Goal: Task Accomplishment & Management: Manage account settings

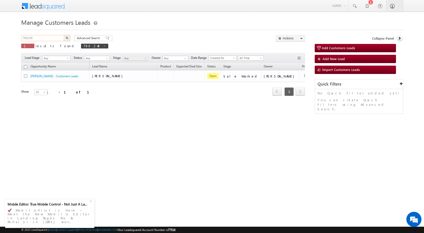
drag, startPoint x: 51, startPoint y: 38, endPoint x: 0, endPoint y: 41, distance: 51.3
click at [0, 41] on body "Menu Rubi Yadav sitar a7@ks erve." at bounding box center [212, 71] width 424 height 143
paste input "1561"
type input "791561"
click at [67, 38] on img "button" at bounding box center [67, 38] width 3 height 3
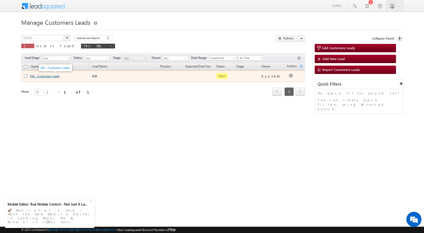
click at [43, 77] on link "NA - Customers Leads" at bounding box center [44, 76] width 29 height 4
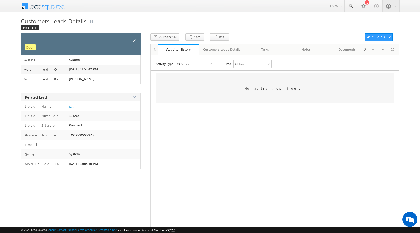
click at [135, 40] on span at bounding box center [135, 41] width 6 height 6
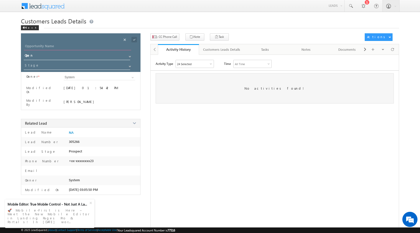
click at [69, 45] on input "Opportunity Name" at bounding box center [77, 46] width 107 height 7
type input "Udi Devi"
click at [127, 65] on link at bounding box center [129, 65] width 6 height 5
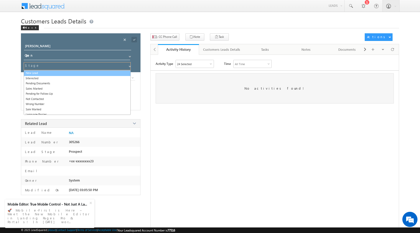
click at [46, 72] on link "New Lead" at bounding box center [77, 73] width 107 height 6
type input "New Lead"
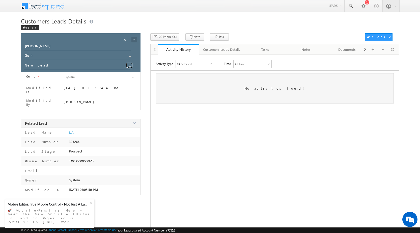
click at [128, 66] on span at bounding box center [130, 66] width 4 height 4
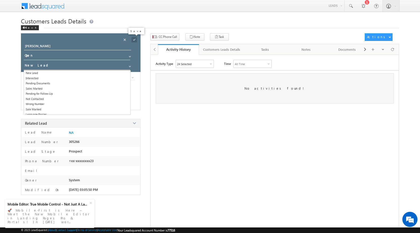
click at [133, 40] on span at bounding box center [134, 40] width 6 height 6
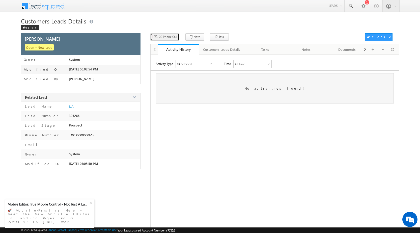
click at [173, 38] on span "CC Phone Call" at bounding box center [168, 37] width 18 height 5
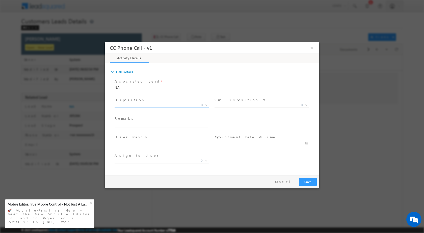
click at [206, 104] on b at bounding box center [206, 105] width 3 height 2
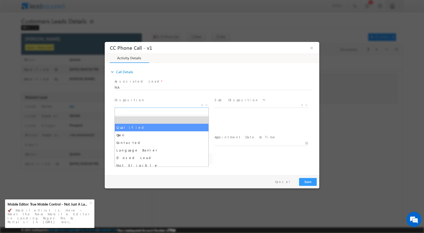
select select "Qualified"
select select "bhanwar.bairwa@sgrlimited.in"
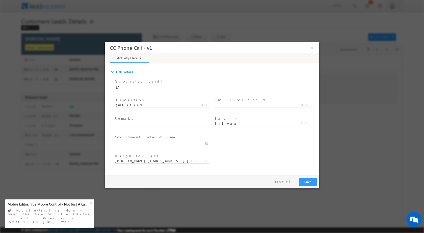
click at [311, 105] on div "Sale Marked X" at bounding box center [263, 106] width 98 height 6
click at [307, 104] on b at bounding box center [306, 105] width 3 height 2
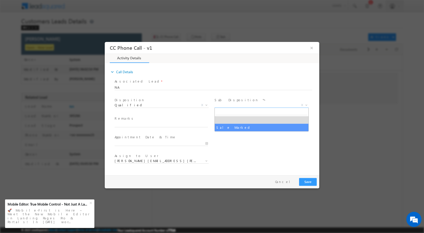
select select "Sale Marked"
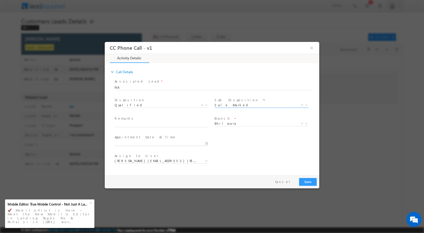
type input "08/23/2025 6:00 PM"
click at [207, 145] on input "08/23/2025 6:00 PM" at bounding box center [161, 142] width 93 height 5
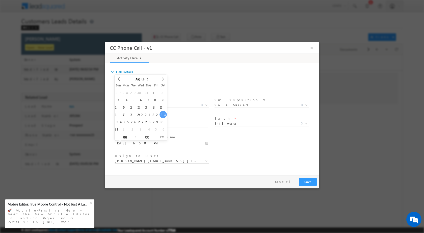
click at [231, 146] on div "User Branch * Appointment Date & Time * 08/23/2025 6:00 PM" at bounding box center [217, 142] width 206 height 19
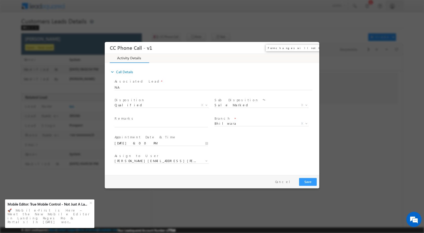
click at [313, 49] on button "×" at bounding box center [311, 47] width 9 height 9
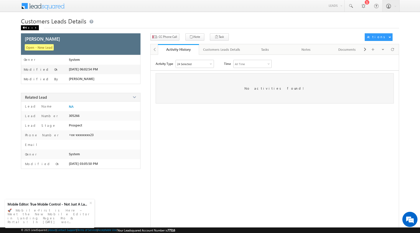
click at [31, 27] on div "Back" at bounding box center [30, 27] width 18 height 5
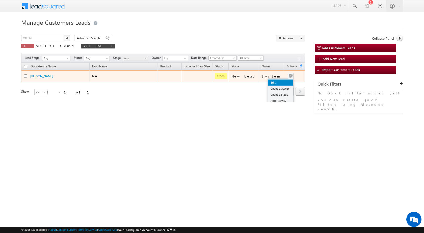
click at [274, 83] on link "Edit" at bounding box center [280, 82] width 25 height 6
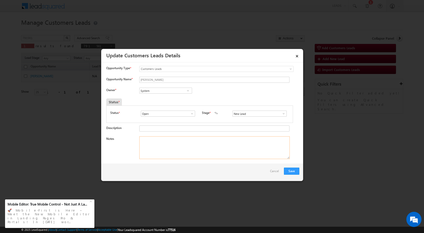
click at [187, 137] on textarea "Notes" at bounding box center [214, 147] width 150 height 23
paste textarea "791561"
click at [175, 231] on span "77516" at bounding box center [172, 230] width 8 height 4
drag, startPoint x: 167, startPoint y: 141, endPoint x: 135, endPoint y: 140, distance: 32.0
click at [135, 140] on div "Notes 791561" at bounding box center [202, 148] width 193 height 25
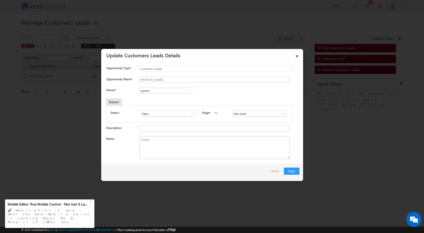
paste textarea "23/09-Interested For Top Up He want Top Up Amount 15 lakh //"
type textarea "23/09-Interested For Top Up He want Top Up Amount 15 lakh //"
click at [189, 89] on span at bounding box center [187, 91] width 5 height 4
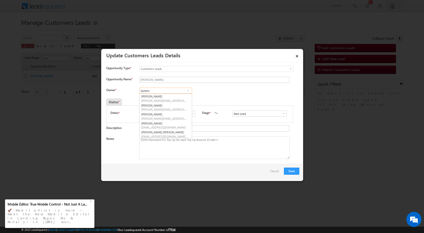
paste input "bhanwar.bairwa@sgrlimited.in"
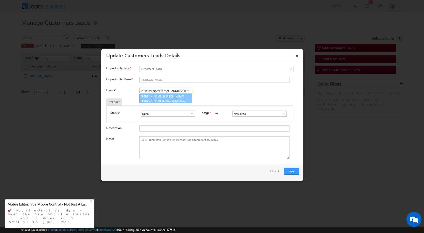
click at [171, 99] on span "bhanwar.bairwa@sgrlimited.in" at bounding box center [163, 101] width 45 height 4
type input "Bhanwar Lal Bairwa"
click at [294, 171] on button "Save" at bounding box center [291, 170] width 15 height 7
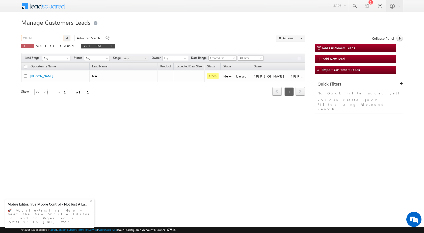
drag, startPoint x: 49, startPoint y: 37, endPoint x: 4, endPoint y: 37, distance: 45.4
click at [4, 37] on body "Menu Rubi Yadav sitar a7@ks erve." at bounding box center [212, 71] width 424 height 143
paste input "59"
type input "791559"
click at [68, 38] on img "button" at bounding box center [67, 38] width 3 height 3
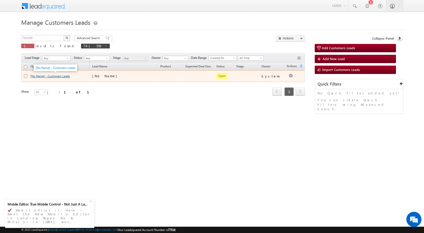
click at [51, 77] on link "[No Name] - Customers Leads" at bounding box center [50, 76] width 40 height 4
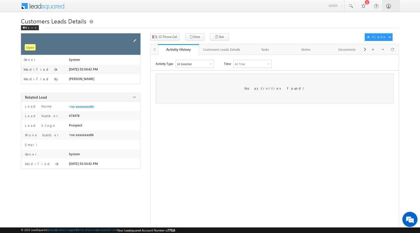
click at [133, 40] on span at bounding box center [135, 41] width 6 height 6
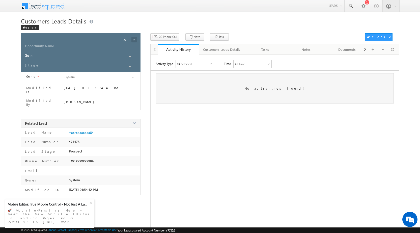
click at [65, 45] on input "Opportunity Name" at bounding box center [77, 46] width 107 height 7
paste input "[PERSON_NAME]"
type input "[PERSON_NAME]"
click at [130, 66] on span at bounding box center [130, 66] width 4 height 4
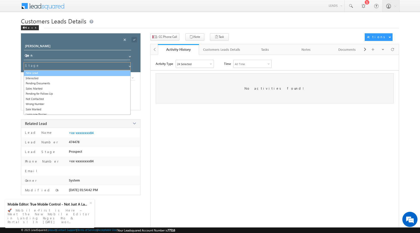
click at [37, 72] on link "New Lead" at bounding box center [77, 73] width 107 height 6
type input "New Lead"
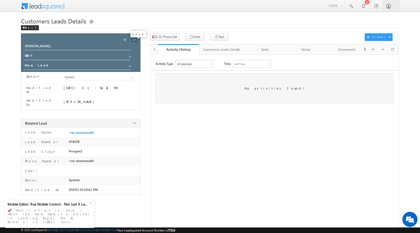
click at [133, 40] on span at bounding box center [134, 40] width 6 height 6
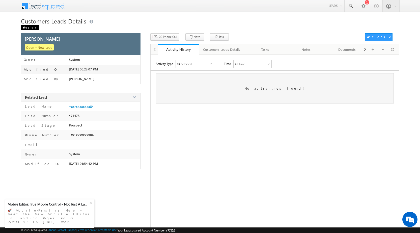
click at [27, 28] on div "Back" at bounding box center [30, 27] width 18 height 5
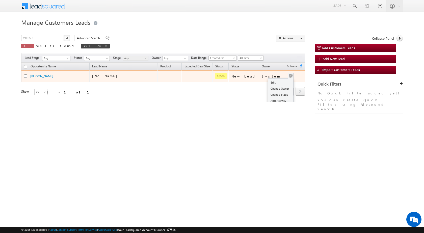
click at [289, 75] on button "button" at bounding box center [290, 75] width 5 height 5
click at [277, 81] on link "Edit" at bounding box center [280, 82] width 25 height 6
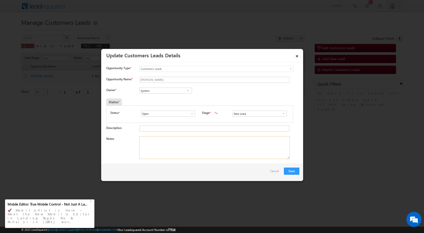
click at [163, 157] on textarea "Notes" at bounding box center [214, 147] width 150 height 23
paste textarea "23/08-Interested For top up Required Top up amount is 1.5 Lakh //"
type textarea "23/08-Interested For top up Required Top up amount is 1.5 Lakh //"
click at [188, 90] on span at bounding box center [187, 91] width 5 height 4
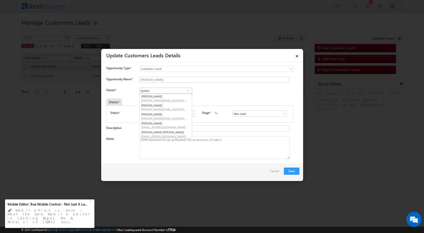
paste input "daulat.singh@sgrlimited.in"
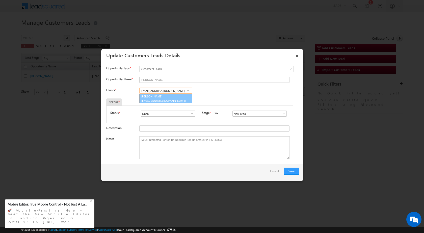
click at [163, 97] on link "Daulat Singh daulat.singh@sgrlimited.in" at bounding box center [165, 99] width 53 height 10
type input "Daulat Singh"
drag, startPoint x: 240, startPoint y: 140, endPoint x: 124, endPoint y: 145, distance: 115.8
click at [123, 145] on div "Notes 23/08-Interested For top up Required Top up amount is 1.5 Lakh //" at bounding box center [202, 148] width 193 height 25
click at [163, 142] on textarea "23/08-Interested For top up Required Top up amount is 1.5 Lakh //" at bounding box center [214, 147] width 150 height 23
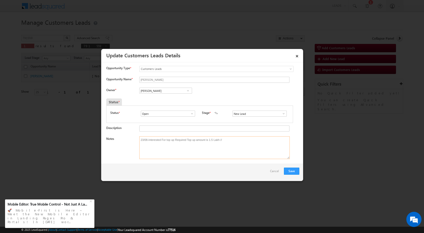
click at [163, 142] on textarea "23/08-Interested For top up Required Top up amount is 1.5 Lakh //" at bounding box center [214, 147] width 150 height 23
click at [290, 170] on button "Save" at bounding box center [291, 170] width 15 height 7
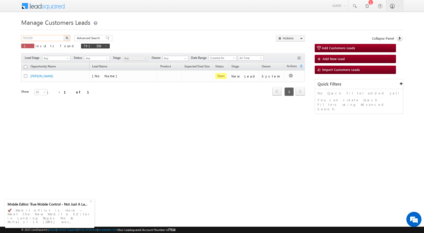
drag, startPoint x: 50, startPoint y: 37, endPoint x: 22, endPoint y: 38, distance: 27.8
click at [22, 38] on input "791559" at bounding box center [42, 38] width 43 height 6
paste input "7"
type input "791557"
click at [67, 37] on img "button" at bounding box center [67, 38] width 3 height 3
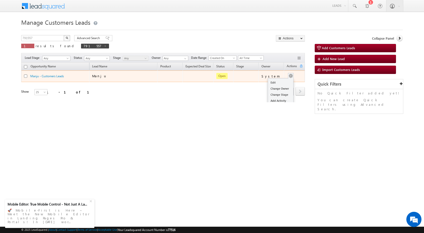
click at [288, 75] on button "button" at bounding box center [290, 75] width 5 height 5
drag, startPoint x: 287, startPoint y: 76, endPoint x: 283, endPoint y: 78, distance: 5.3
click at [288, 76] on button "button" at bounding box center [290, 75] width 5 height 5
click at [281, 80] on link "Edit" at bounding box center [280, 82] width 25 height 6
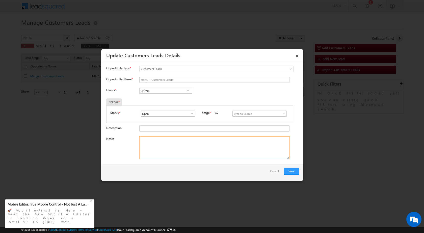
click at [169, 146] on textarea "Notes" at bounding box center [214, 147] width 150 height 23
paste textarea "23/08-Interested For Top up Required amount 5 lakh //"
type textarea "23/08-Interested For Top up Required amount 5 lakh //"
click at [185, 90] on span at bounding box center [187, 91] width 5 height 4
paste input "bhanwar.bairwa@sgrlimited.in"
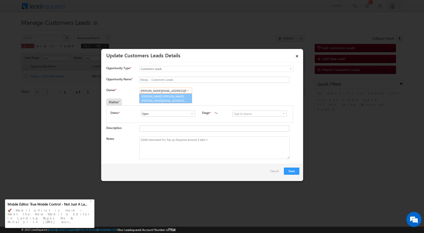
click at [164, 97] on link "Bhanwar Lal Bairwa bhanwar.bairwa@sgrlimited.in" at bounding box center [165, 99] width 53 height 10
type input "Bhanwar Lal Bairwa"
click at [291, 172] on button "Save" at bounding box center [291, 170] width 15 height 7
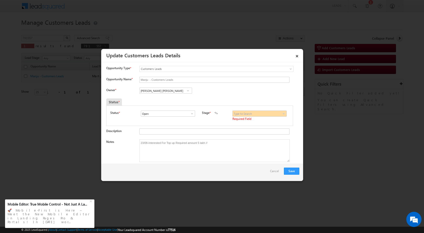
click at [281, 114] on span at bounding box center [283, 113] width 5 height 4
click at [259, 119] on link "New Lead" at bounding box center [259, 120] width 54 height 6
type input "New Lead"
click at [281, 113] on span at bounding box center [283, 113] width 5 height 4
click at [253, 119] on link "New Lead" at bounding box center [259, 120] width 54 height 6
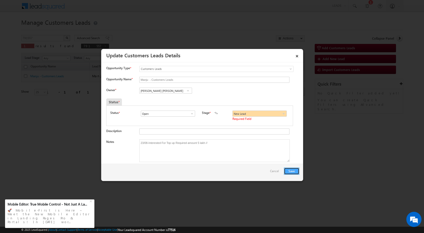
click at [293, 172] on button "Save" at bounding box center [291, 170] width 15 height 7
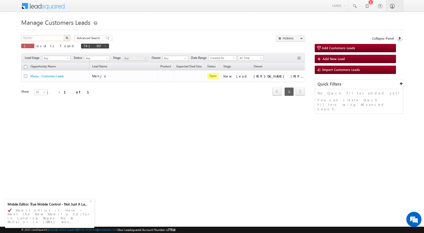
drag, startPoint x: 42, startPoint y: 38, endPoint x: 9, endPoint y: 39, distance: 32.8
click at [9, 39] on body "Menu Rubi Yadav sitar a7@ks erve." at bounding box center [212, 71] width 424 height 143
paste input "62"
type input "791562"
click at [67, 37] on img "button" at bounding box center [67, 38] width 3 height 3
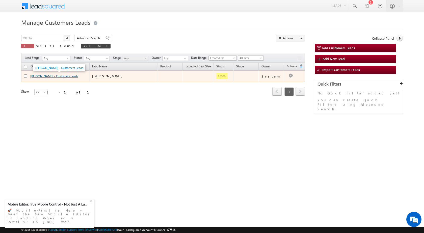
click at [62, 77] on link "Anish Dalal - Customers Leads" at bounding box center [54, 76] width 48 height 4
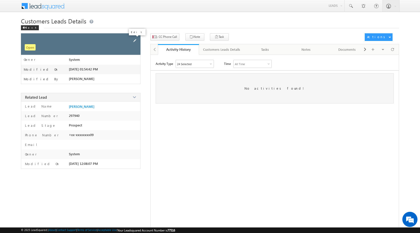
click at [134, 40] on span at bounding box center [135, 41] width 6 height 6
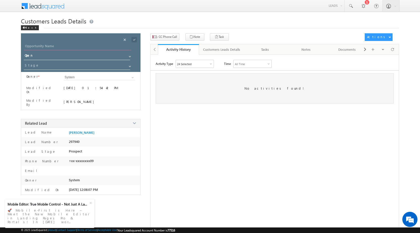
click at [46, 47] on input "Opportunity Name" at bounding box center [77, 46] width 107 height 7
type input "Babita"
click at [128, 70] on span at bounding box center [78, 67] width 108 height 10
click at [128, 66] on span at bounding box center [130, 66] width 4 height 4
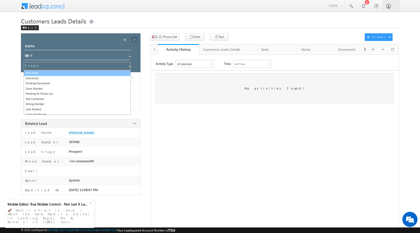
click at [65, 72] on link "New Lead" at bounding box center [77, 73] width 107 height 6
type input "New Lead"
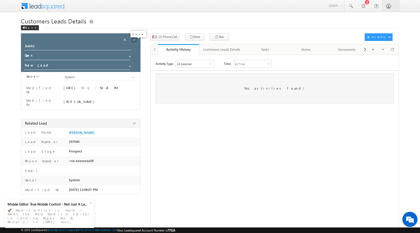
click at [135, 42] on span at bounding box center [134, 40] width 6 height 6
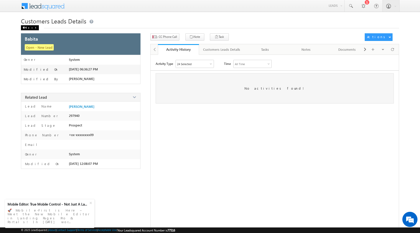
click at [26, 28] on div "Back" at bounding box center [30, 27] width 18 height 5
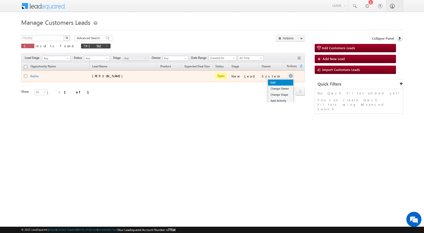
click at [281, 79] on link "Edit" at bounding box center [280, 82] width 25 height 6
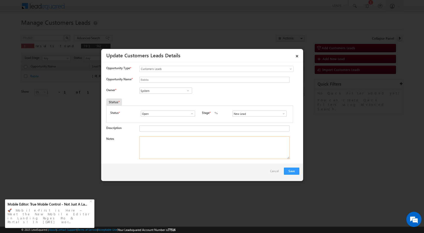
click at [165, 150] on textarea "Notes" at bounding box center [214, 147] width 150 height 23
paste textarea "23/08-Interested For Top Up Required amount 2 Lakh //"
type textarea "23/08-Interested For Top Up Required amount 2 Lakh //"
click at [159, 93] on input "System" at bounding box center [165, 91] width 53 height 6
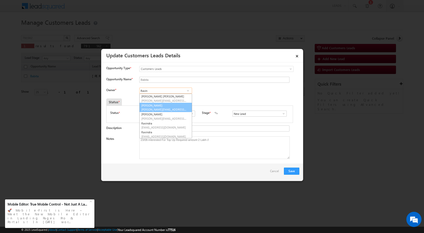
click at [161, 109] on span "ravinder.khasa@sgrlimited.in" at bounding box center [163, 109] width 45 height 4
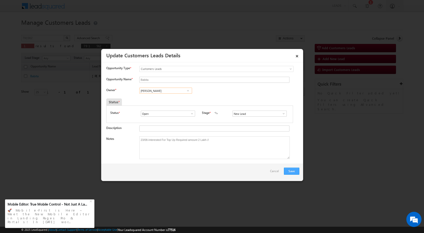
type input "Ravinder"
click at [289, 171] on button "Save" at bounding box center [291, 170] width 15 height 7
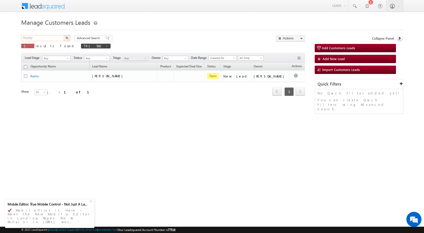
drag, startPoint x: 43, startPoint y: 37, endPoint x: 12, endPoint y: 37, distance: 31.8
click at [12, 37] on body "Menu Rubi Yadav sitar a7@ks erve." at bounding box center [212, 71] width 424 height 143
paste input "53"
type input "791553"
click at [68, 36] on button "button" at bounding box center [67, 38] width 7 height 6
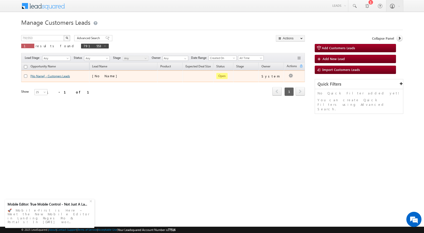
click at [65, 76] on link "[No Name] - Customers Leads" at bounding box center [50, 76] width 40 height 4
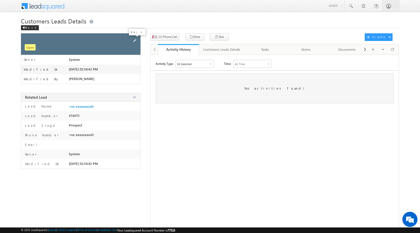
click at [134, 41] on span at bounding box center [135, 41] width 6 height 6
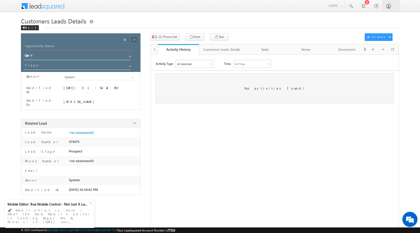
click at [94, 48] on input "Opportunity Name" at bounding box center [77, 46] width 107 height 7
paste input "[PERSON_NAME] [PERSON_NAME]"
type input "[PERSON_NAME] [PERSON_NAME]"
click at [129, 64] on link at bounding box center [129, 65] width 6 height 5
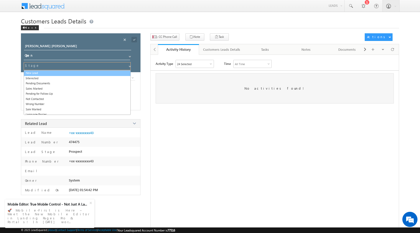
click at [43, 71] on link "New Lead" at bounding box center [77, 73] width 107 height 6
type input "New Lead"
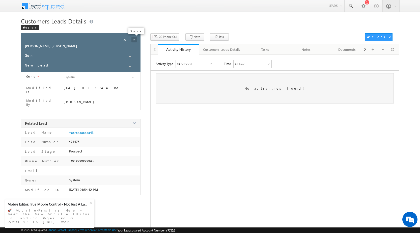
click at [132, 39] on span at bounding box center [134, 40] width 6 height 6
click at [24, 26] on div "Back" at bounding box center [30, 27] width 18 height 5
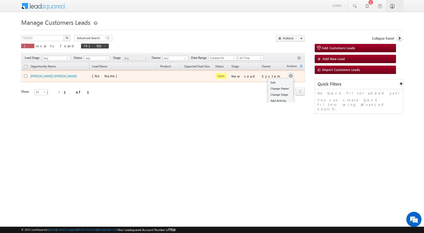
click at [291, 76] on div "Edit Change Owner Change Stage Add Activity Add Task Delete" at bounding box center [291, 76] width 8 height 7
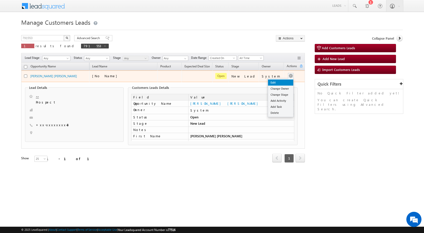
click at [272, 84] on link "Edit" at bounding box center [280, 82] width 25 height 6
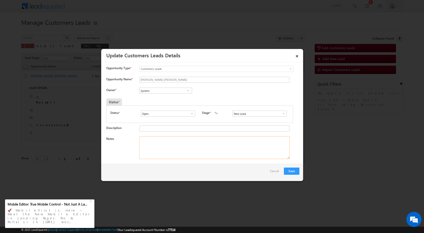
click at [163, 152] on textarea "Notes" at bounding box center [214, 147] width 150 height 23
paste textarea "23/08-Interested For top Up Required amount is 5 lakh //"
type textarea "23/08-Interested For top Up Required amount is 5 lakh //"
click at [187, 91] on span at bounding box center [187, 91] width 5 height 4
paste input "nirmal.nagar1@sgrlimited.in"
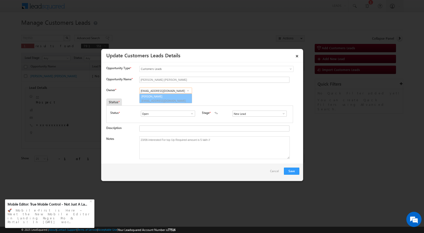
drag, startPoint x: 165, startPoint y: 99, endPoint x: 177, endPoint y: 114, distance: 19.3
click at [165, 99] on span "nirmal.nagar1@sgrlimited.in" at bounding box center [163, 101] width 45 height 4
type input "Nirmal Kumar Nagar"
click at [297, 170] on button "Save" at bounding box center [291, 170] width 15 height 7
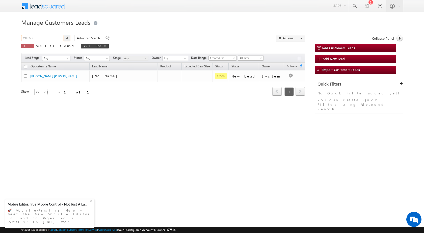
drag, startPoint x: 46, startPoint y: 38, endPoint x: 0, endPoint y: 40, distance: 46.5
click at [0, 40] on body "Menu Rubi Yadav sitar a7@ks erve." at bounding box center [212, 71] width 424 height 143
paste input "6"
type input "791563"
click at [66, 39] on img "button" at bounding box center [67, 38] width 3 height 3
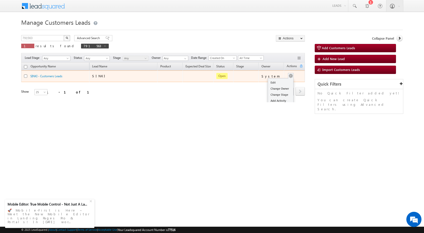
click at [292, 76] on button "button" at bounding box center [290, 75] width 5 height 5
click at [277, 82] on link "Edit" at bounding box center [280, 82] width 25 height 6
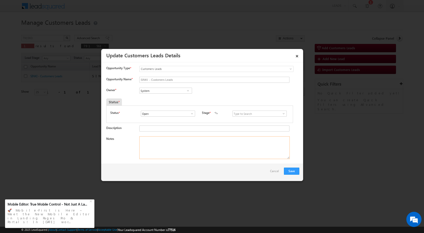
click at [189, 154] on textarea "Notes" at bounding box center [214, 147] width 150 height 23
paste textarea "23/08-Interested For top up Required amount 2 Lakh //"
type textarea "23/08-Interested For top up Required amount 2 Lakh //"
click at [180, 90] on input "System" at bounding box center [165, 91] width 53 height 6
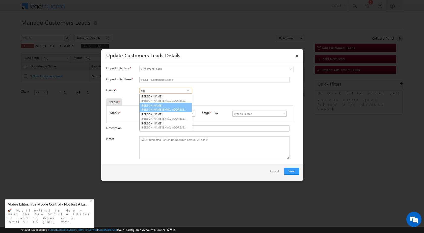
click at [164, 106] on link "Navin Rajput navin.rajput@sgrlimited.in" at bounding box center [165, 108] width 53 height 10
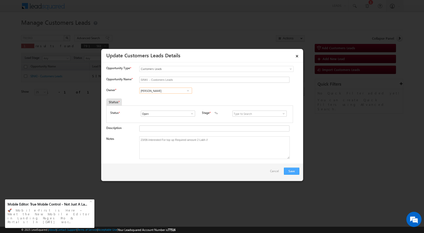
type input "Navin Rajput"
click at [292, 171] on button "Save" at bounding box center [291, 170] width 15 height 7
click at [284, 112] on input at bounding box center [259, 113] width 54 height 6
click at [281, 114] on span at bounding box center [283, 113] width 5 height 4
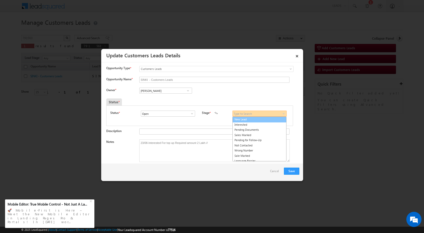
click at [255, 119] on link "New Lead" at bounding box center [259, 120] width 54 height 6
type input "New Lead"
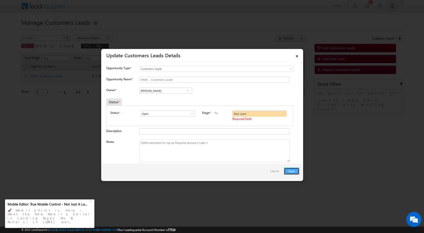
click at [292, 171] on button "Save" at bounding box center [291, 170] width 15 height 7
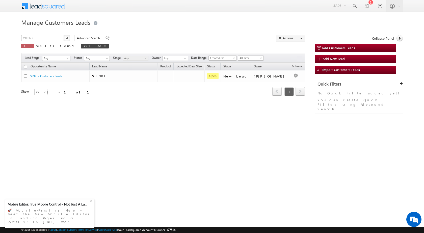
drag, startPoint x: 57, startPoint y: 34, endPoint x: 27, endPoint y: 39, distance: 29.8
click at [28, 39] on div "Manage Customers Leads Customers Leads updated successfully. 791563 X 1 results…" at bounding box center [211, 80] width 381 height 126
click at [27, 38] on input "791563" at bounding box center [42, 38] width 43 height 6
paste input "5"
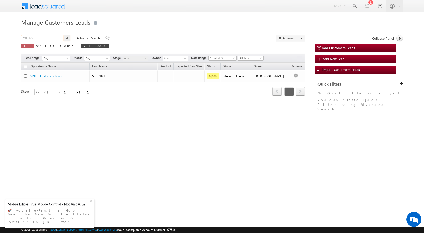
type input "791565"
click at [68, 38] on button "button" at bounding box center [67, 38] width 7 height 6
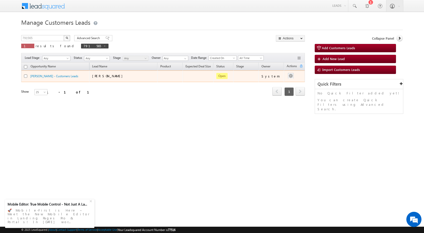
click at [287, 77] on div at bounding box center [291, 76] width 8 height 7
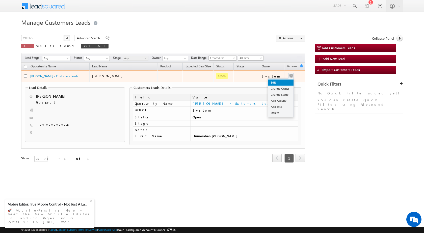
click at [289, 81] on link "Edit" at bounding box center [280, 82] width 25 height 6
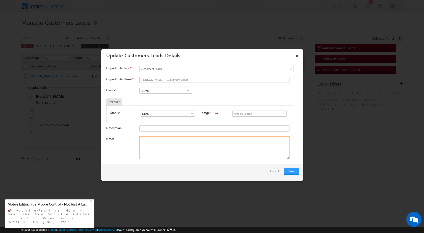
click at [219, 158] on textarea "Notes" at bounding box center [214, 147] width 150 height 23
paste textarea "23/08-Intersted For Top Up Required amount is 5 lakh //"
type textarea "23/08-Intersted For Top Up Required amount is 5 lakh //"
click at [187, 89] on span at bounding box center [187, 91] width 5 height 4
paste input "ankitkumar.bhatcha@sgrlimited.in"
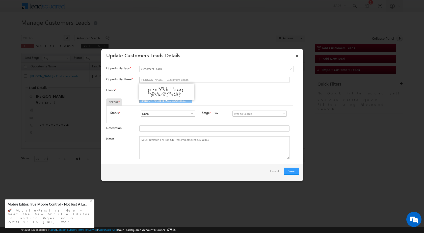
click at [159, 95] on link "Ankitkumar Jasangbhai Bhatcha ankitkumar.bhatcha@sgrlimited.in" at bounding box center [165, 99] width 53 height 10
type input "Ankitkumar Jasangbhai Bhatcha"
click at [289, 171] on button "Save" at bounding box center [291, 170] width 15 height 7
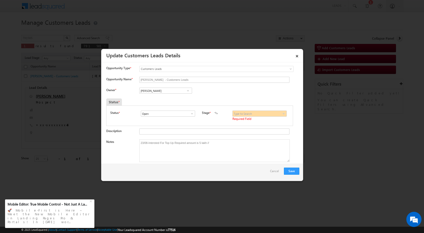
click at [284, 113] on span at bounding box center [283, 113] width 5 height 4
click at [265, 120] on link "New Lead" at bounding box center [259, 120] width 54 height 6
type input "New Lead"
click at [289, 173] on button "Save" at bounding box center [291, 170] width 15 height 7
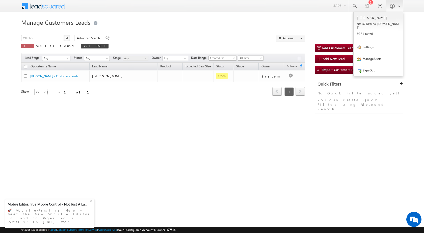
click at [389, 9] on link at bounding box center [394, 6] width 17 height 12
click at [370, 69] on link "Sign Out" at bounding box center [377, 70] width 49 height 12
